Goal: Information Seeking & Learning: Learn about a topic

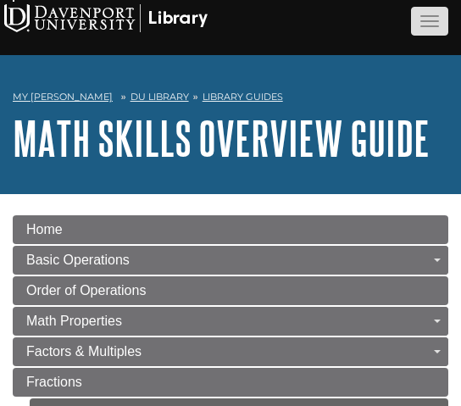
click at [433, 23] on button "button" at bounding box center [429, 21] width 37 height 29
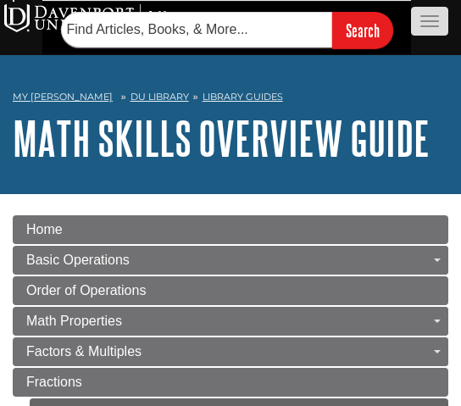
click at [434, 24] on button "button" at bounding box center [429, 21] width 37 height 29
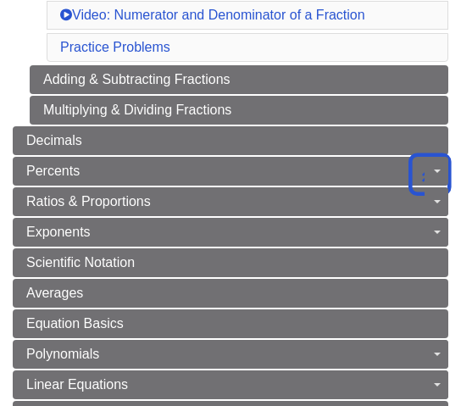
scroll to position [655, 0]
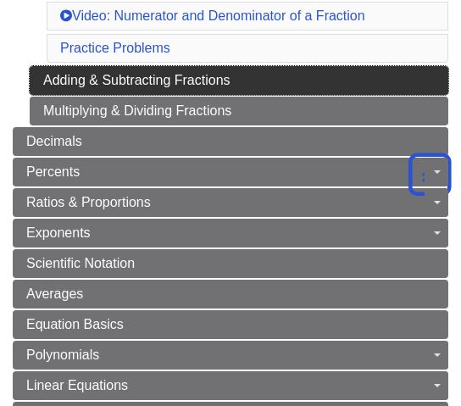
click at [141, 81] on link "Adding & Subtracting Fractions" at bounding box center [239, 80] width 419 height 29
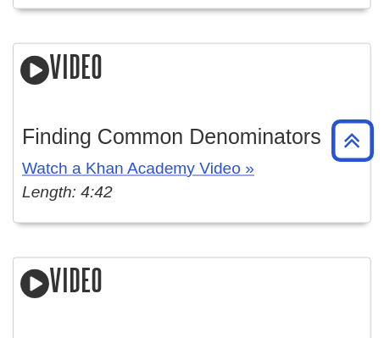
scroll to position [1566, 0]
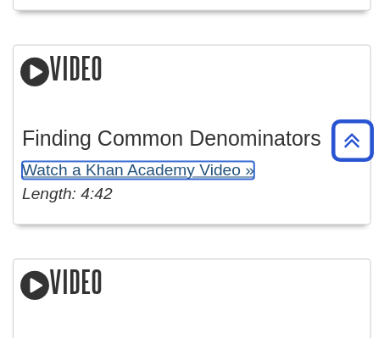
click at [86, 175] on link "Watch a Khan Academy Video »" at bounding box center [138, 171] width 232 height 18
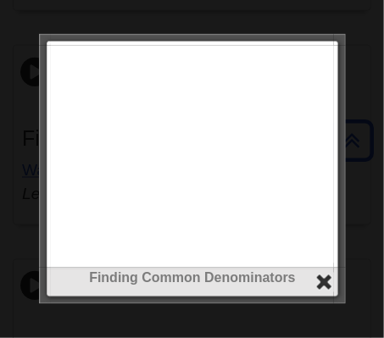
click at [329, 289] on button "close" at bounding box center [324, 282] width 19 height 19
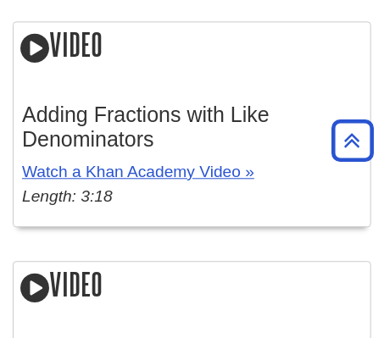
scroll to position [1802, 0]
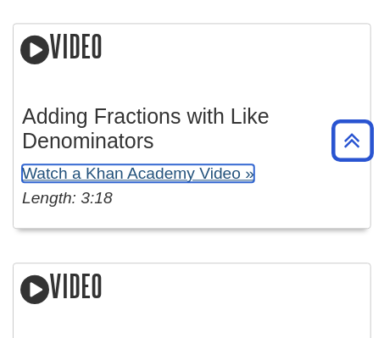
click at [81, 180] on link "Watch a Khan Academy Video »" at bounding box center [138, 173] width 232 height 18
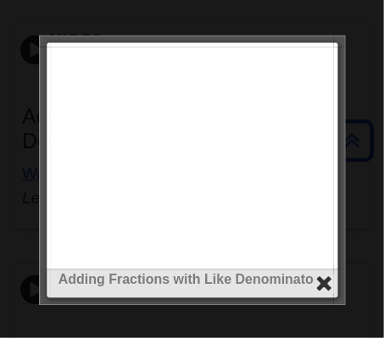
click at [320, 278] on button "close" at bounding box center [324, 283] width 19 height 19
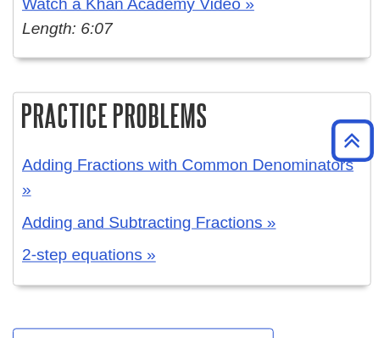
scroll to position [2643, 0]
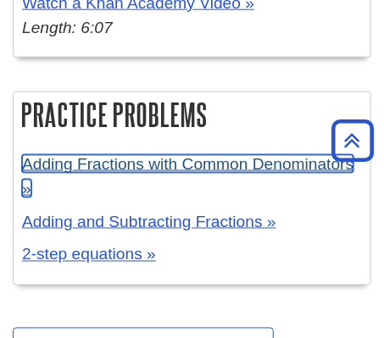
click at [208, 168] on link "Adding Fractions with Common Denominators »" at bounding box center [187, 176] width 331 height 42
